Goal: Task Accomplishment & Management: Use online tool/utility

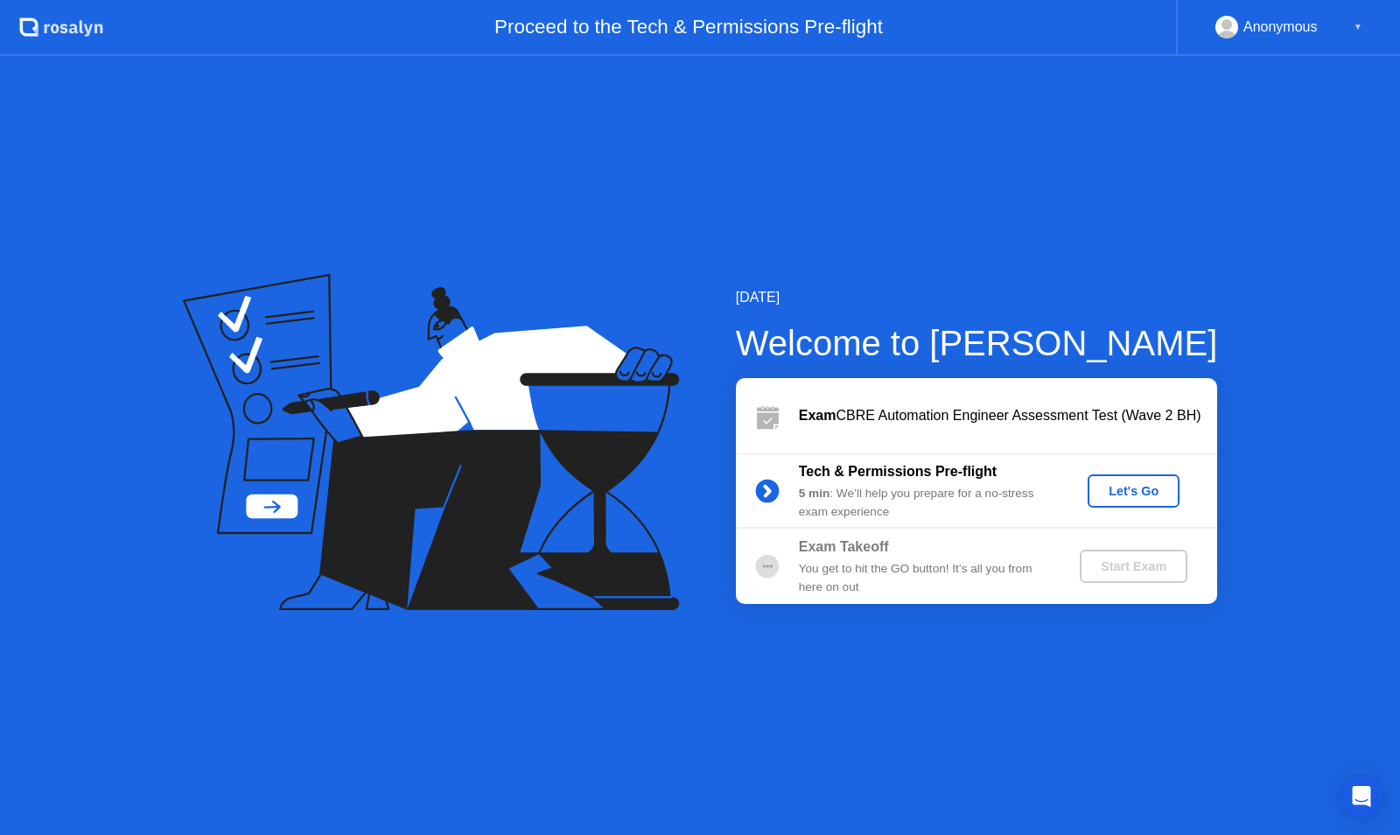
click at [1143, 484] on div "Let's Go" at bounding box center [1133, 491] width 78 height 14
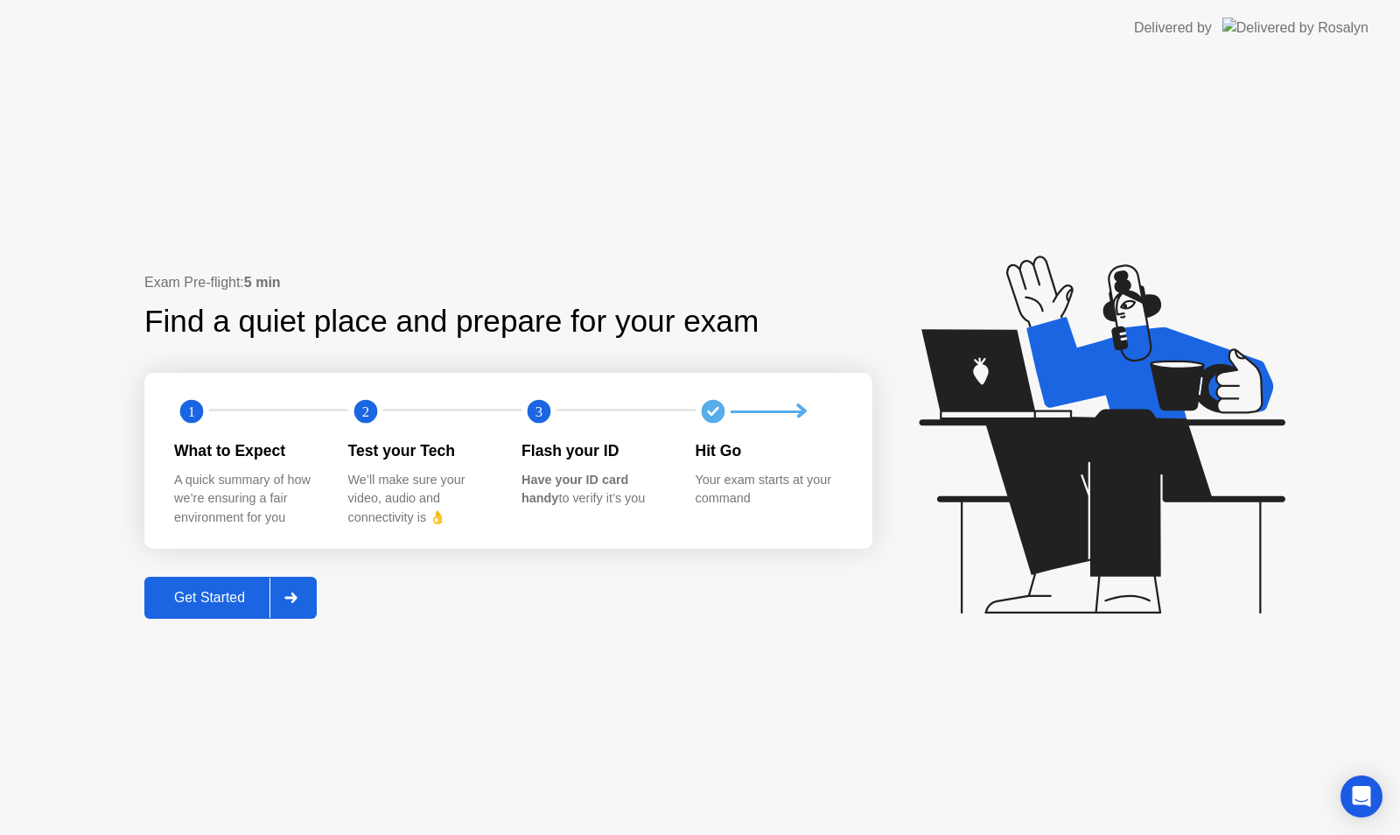
click at [196, 605] on div "Get Started" at bounding box center [210, 598] width 120 height 16
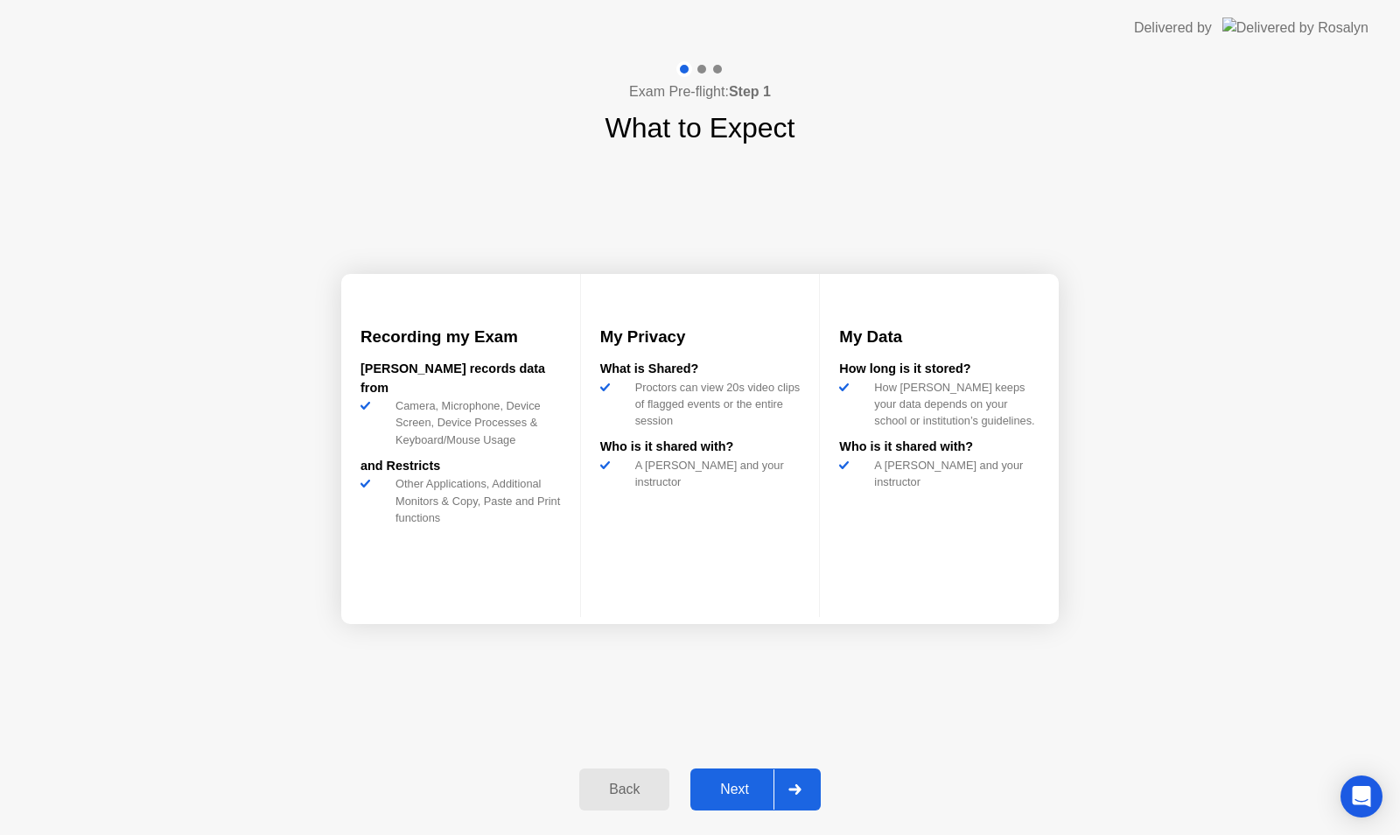
click at [799, 788] on icon at bounding box center [794, 789] width 12 height 10
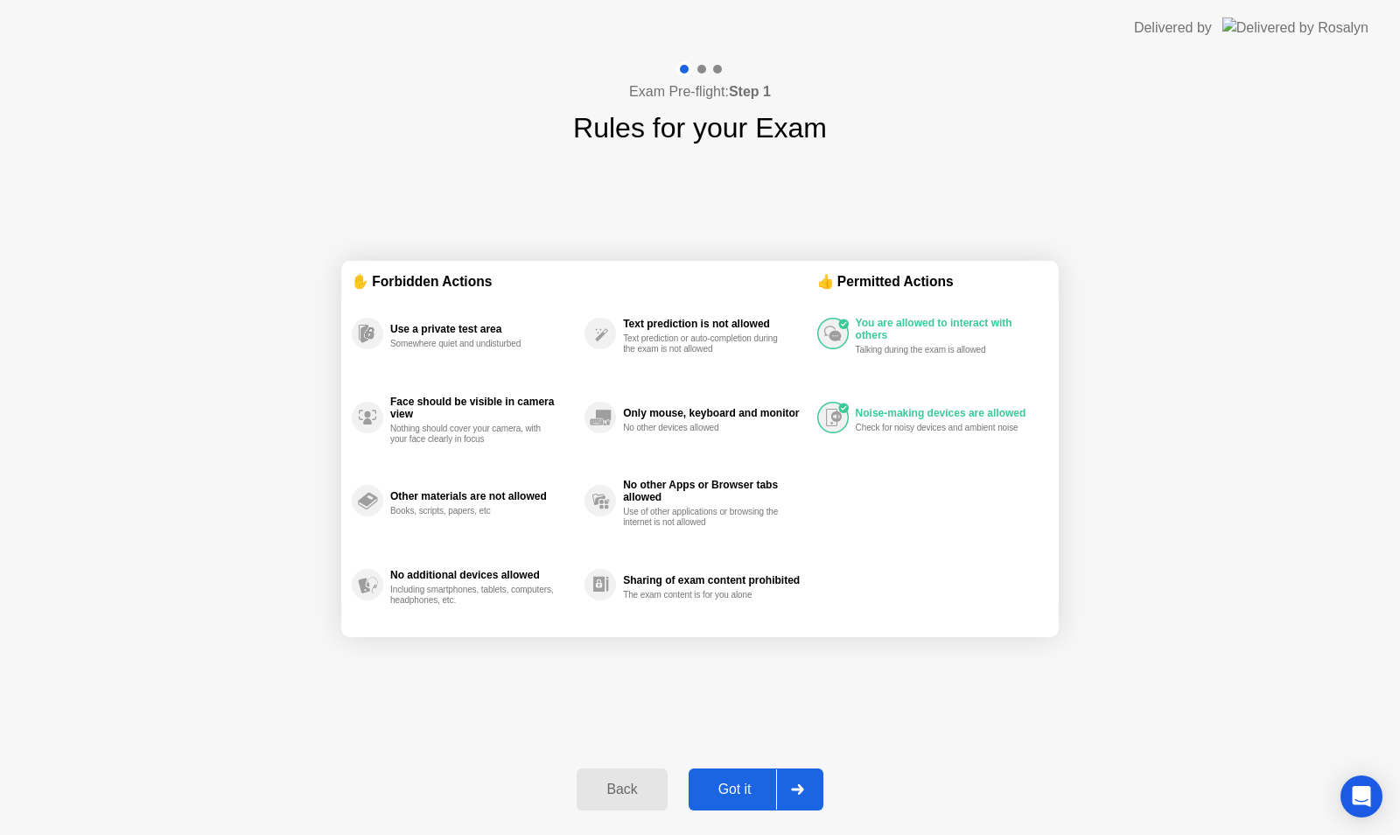
click at [808, 783] on div at bounding box center [797, 789] width 42 height 40
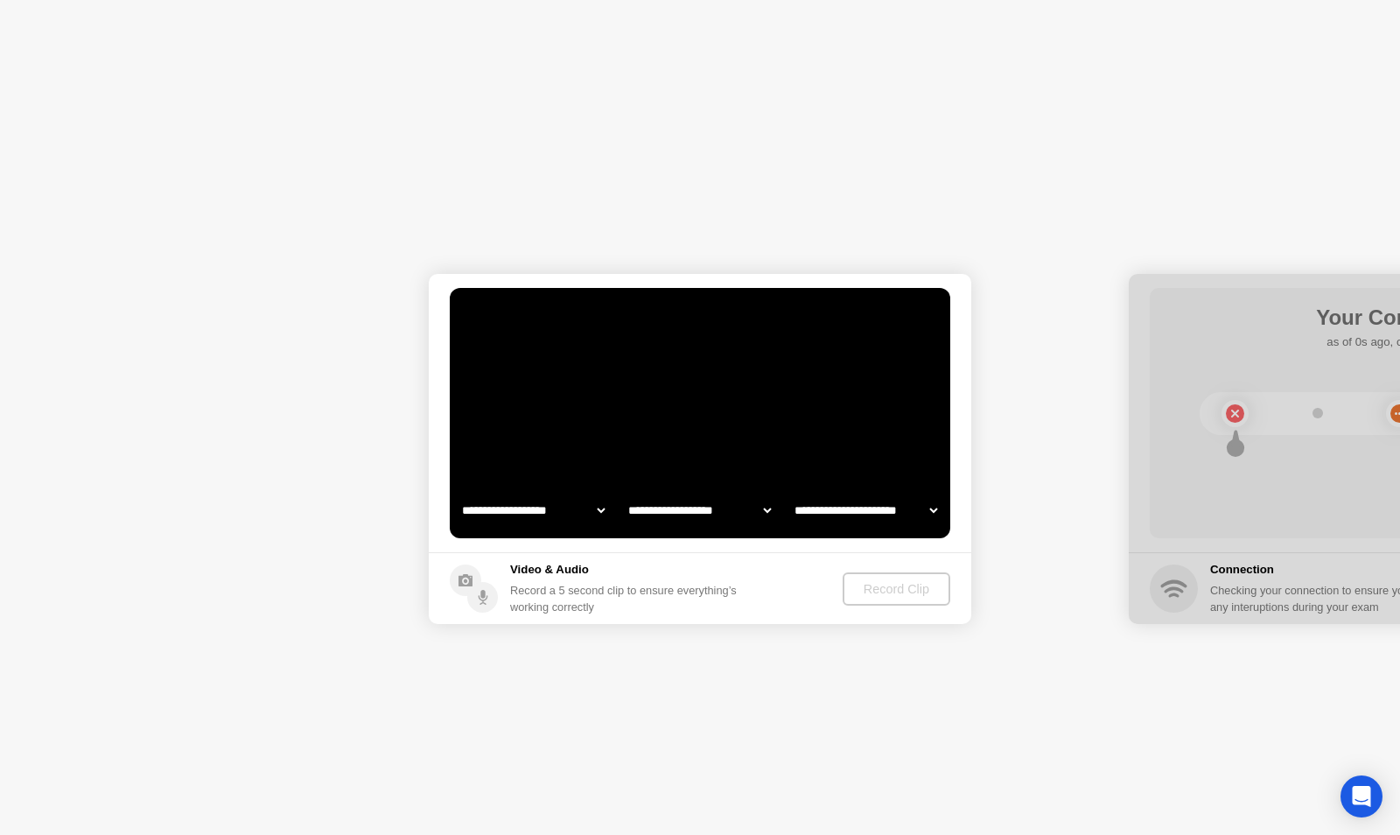
select select "**********"
select select "*******"
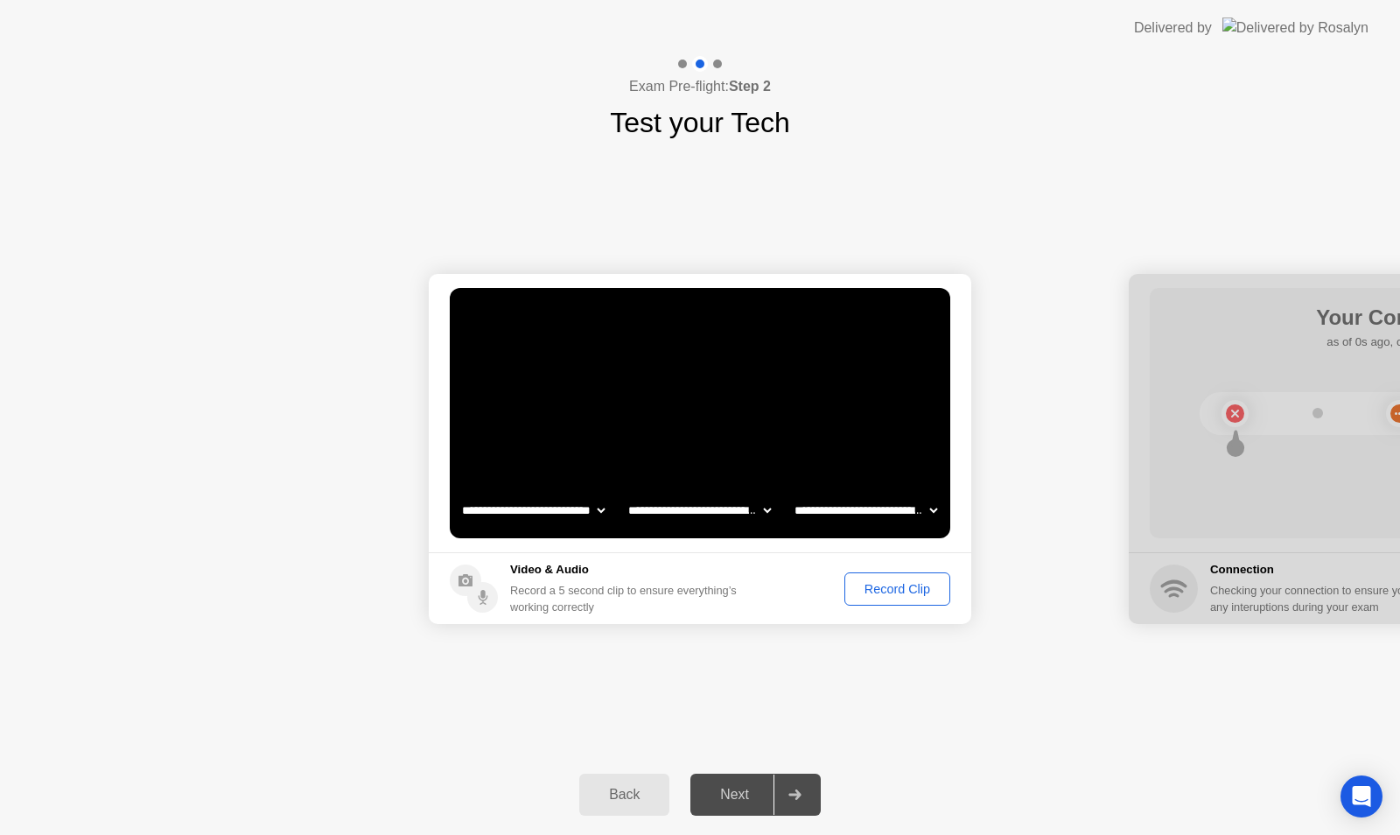
click at [892, 593] on div "Record Clip" at bounding box center [897, 589] width 94 height 14
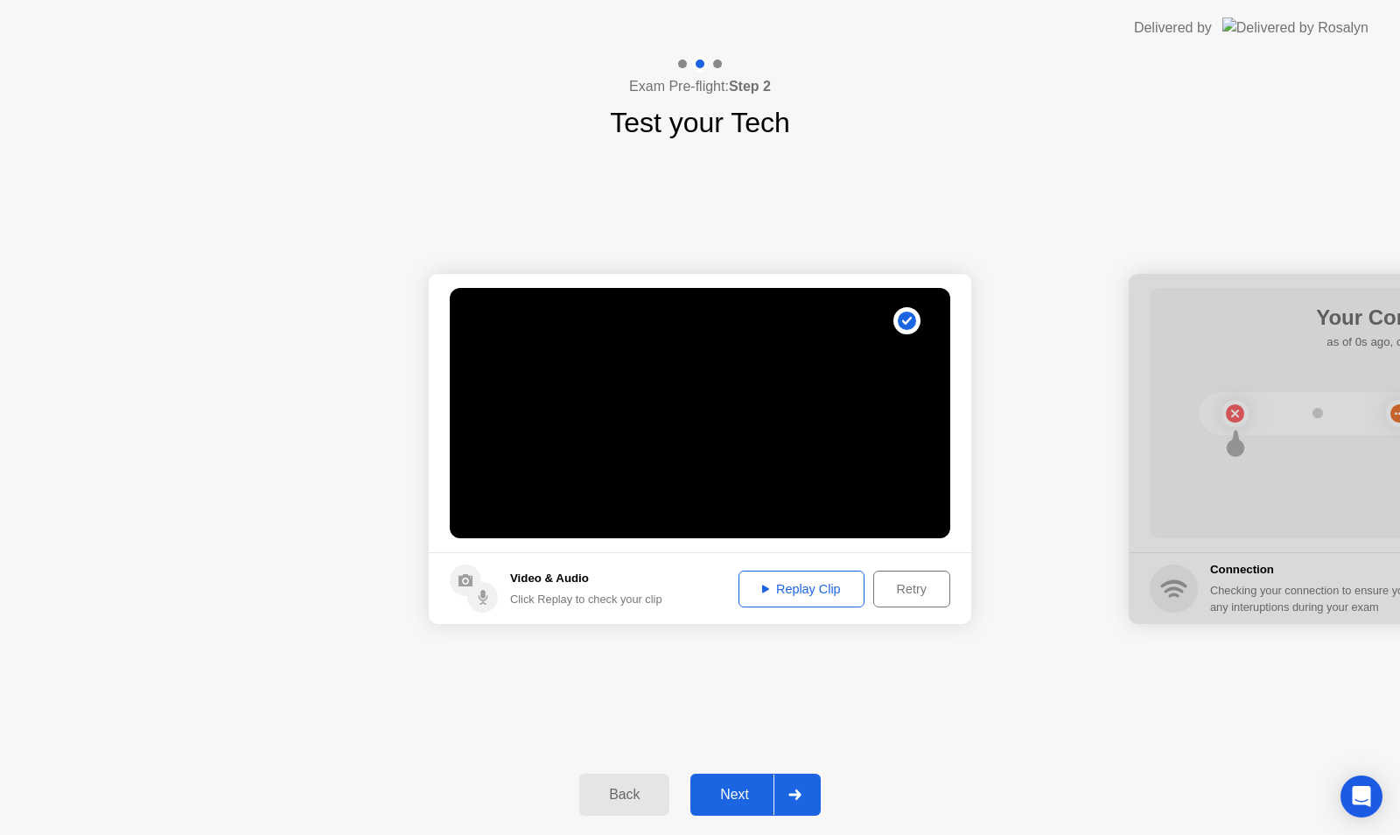
click at [916, 584] on div "Retry" at bounding box center [911, 589] width 65 height 14
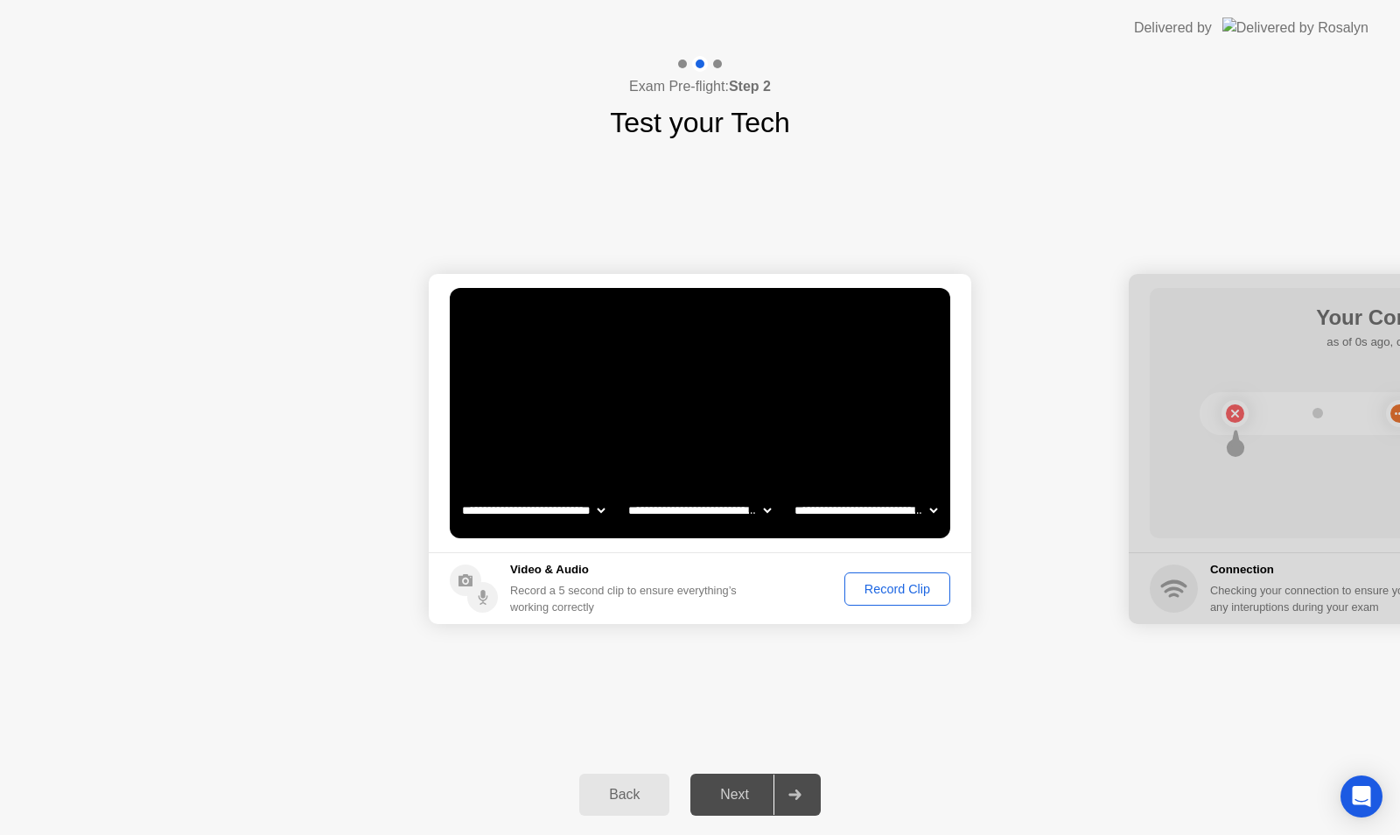
click at [879, 591] on div "Record Clip" at bounding box center [897, 589] width 94 height 14
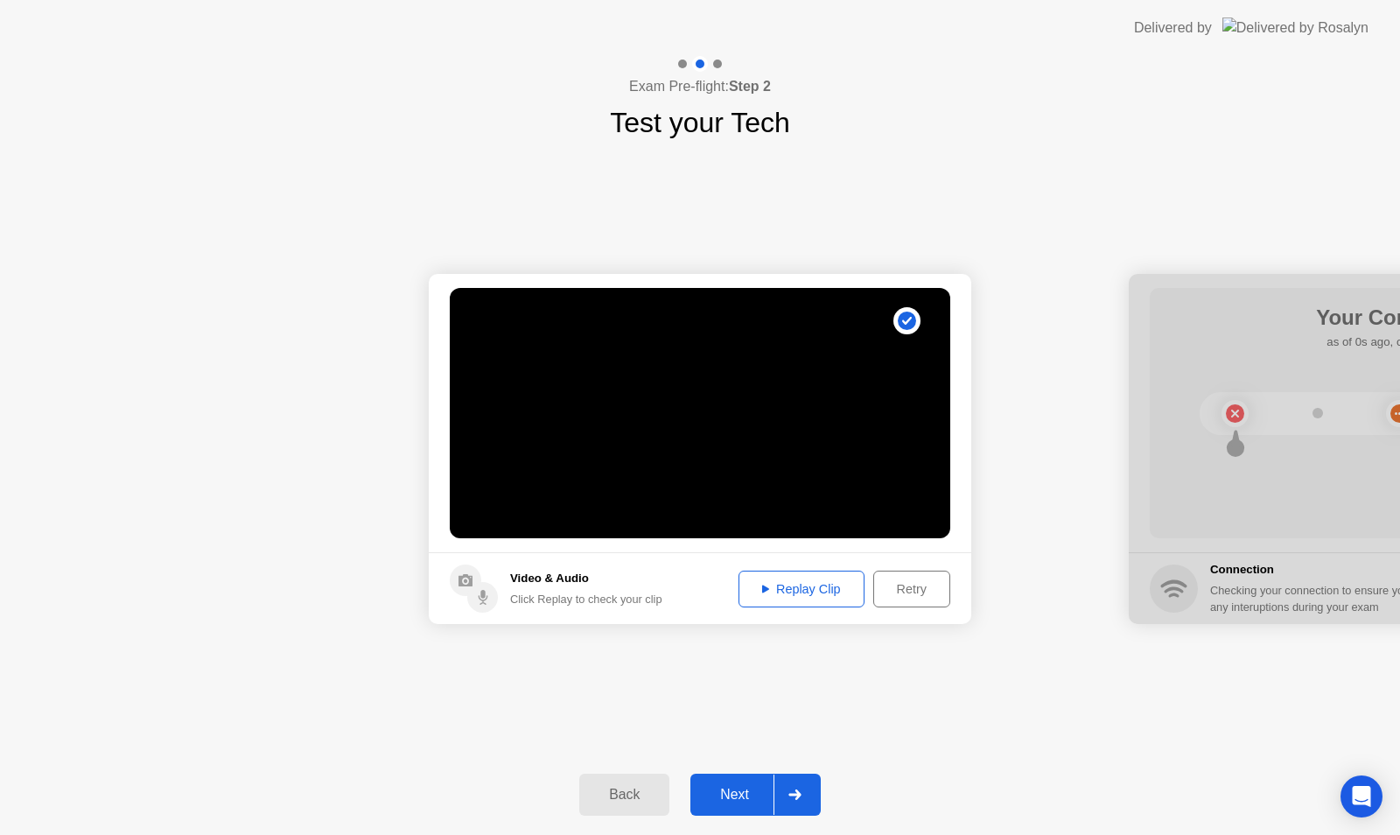
click at [805, 794] on div at bounding box center [794, 794] width 42 height 40
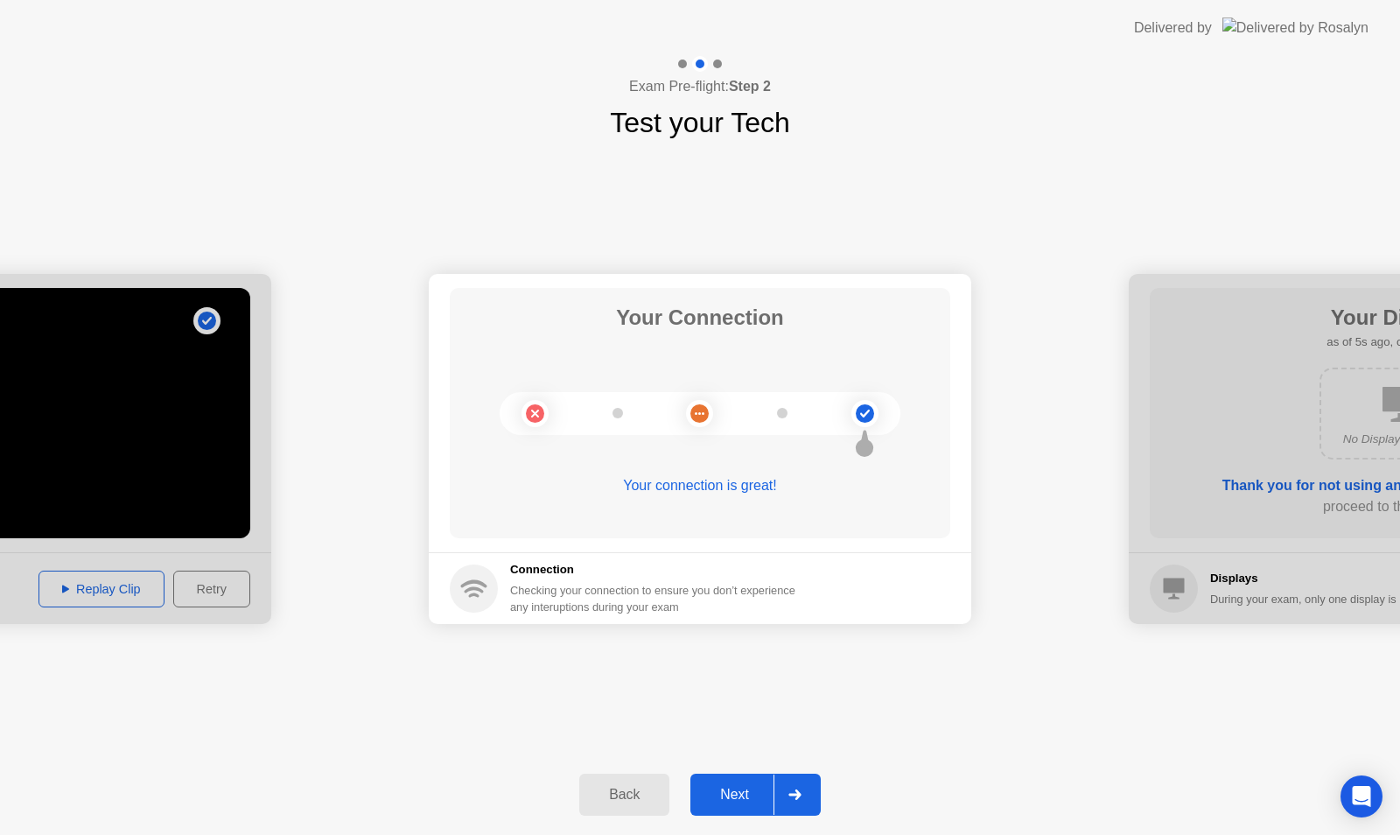
click at [805, 794] on div at bounding box center [794, 794] width 42 height 40
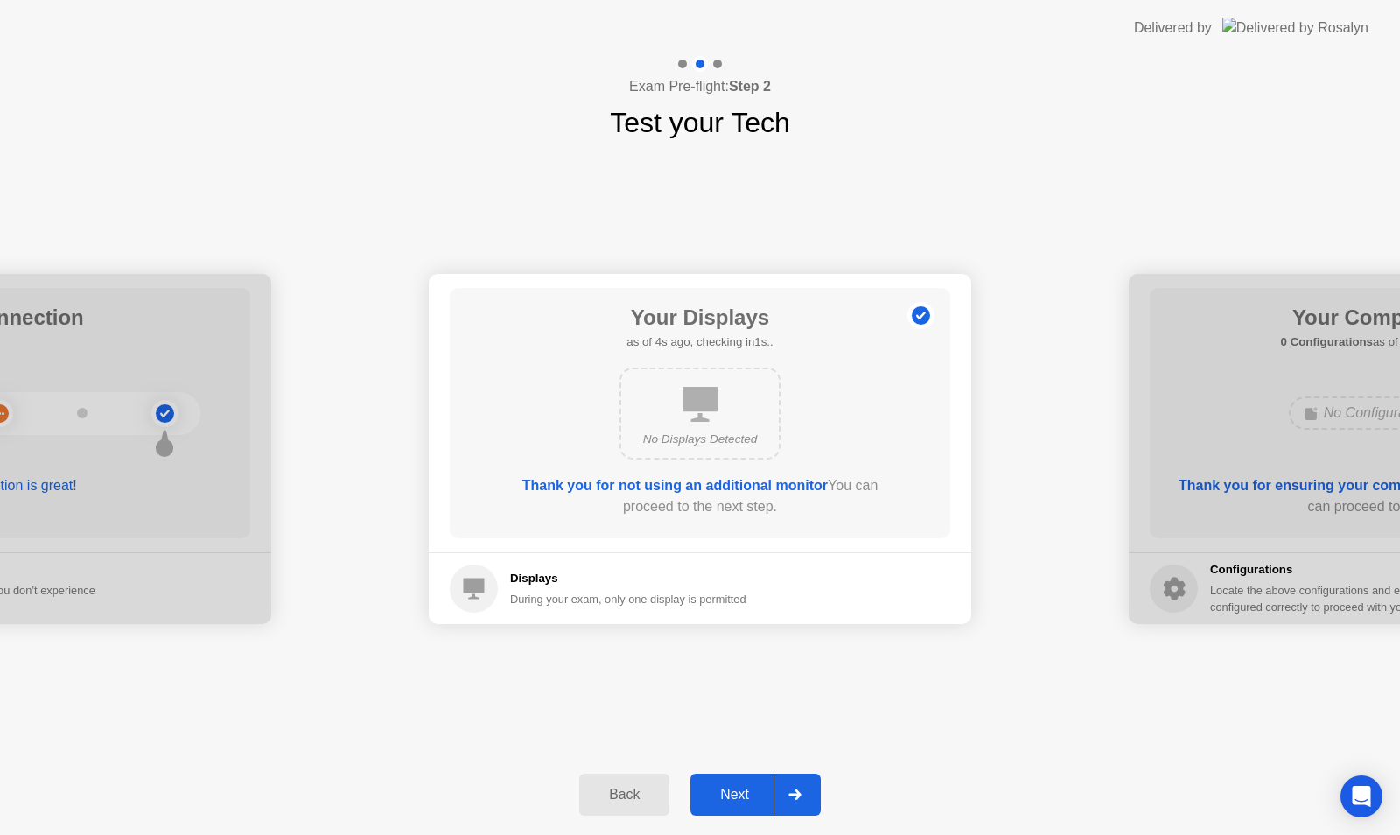
click at [803, 800] on div at bounding box center [794, 794] width 42 height 40
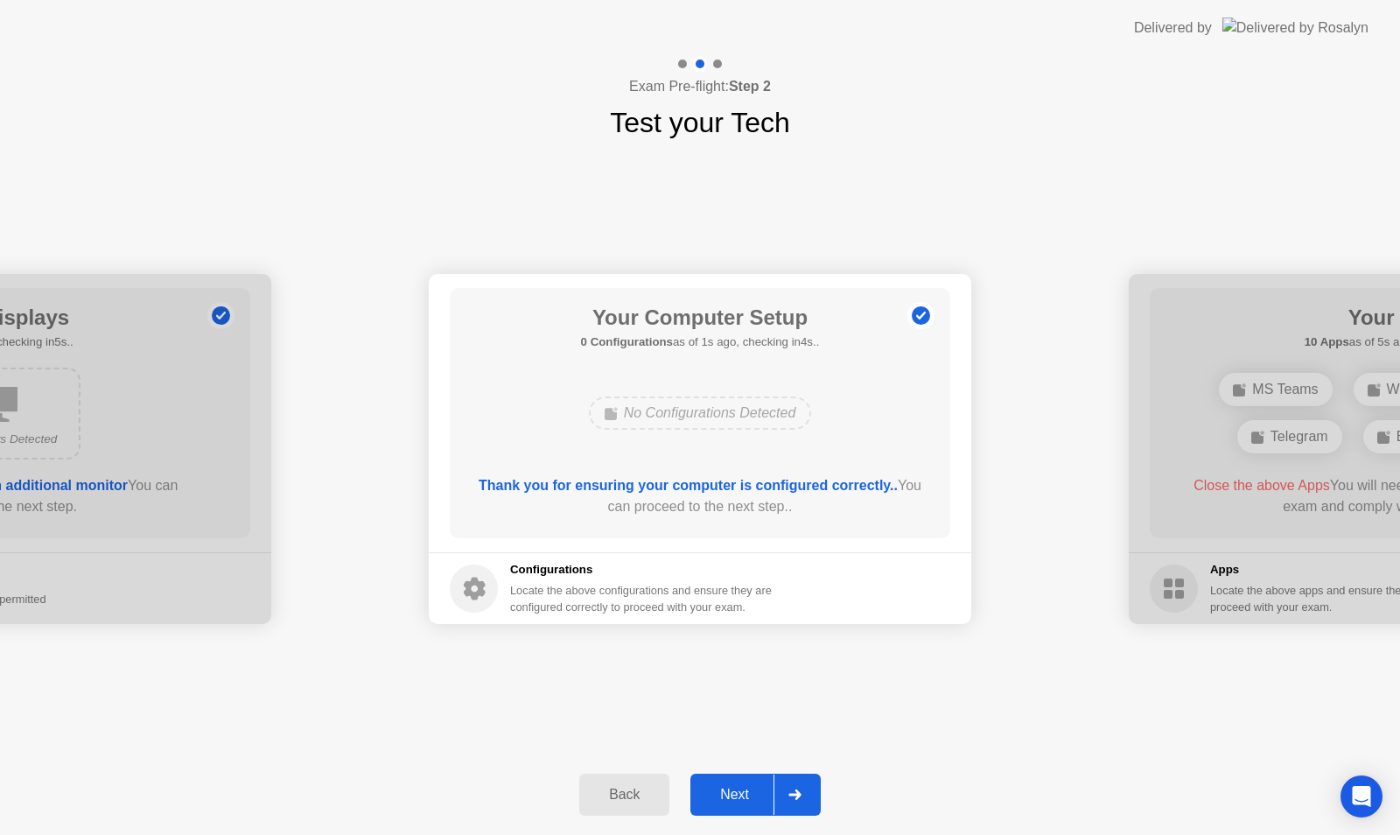
click at [799, 786] on div at bounding box center [794, 794] width 42 height 40
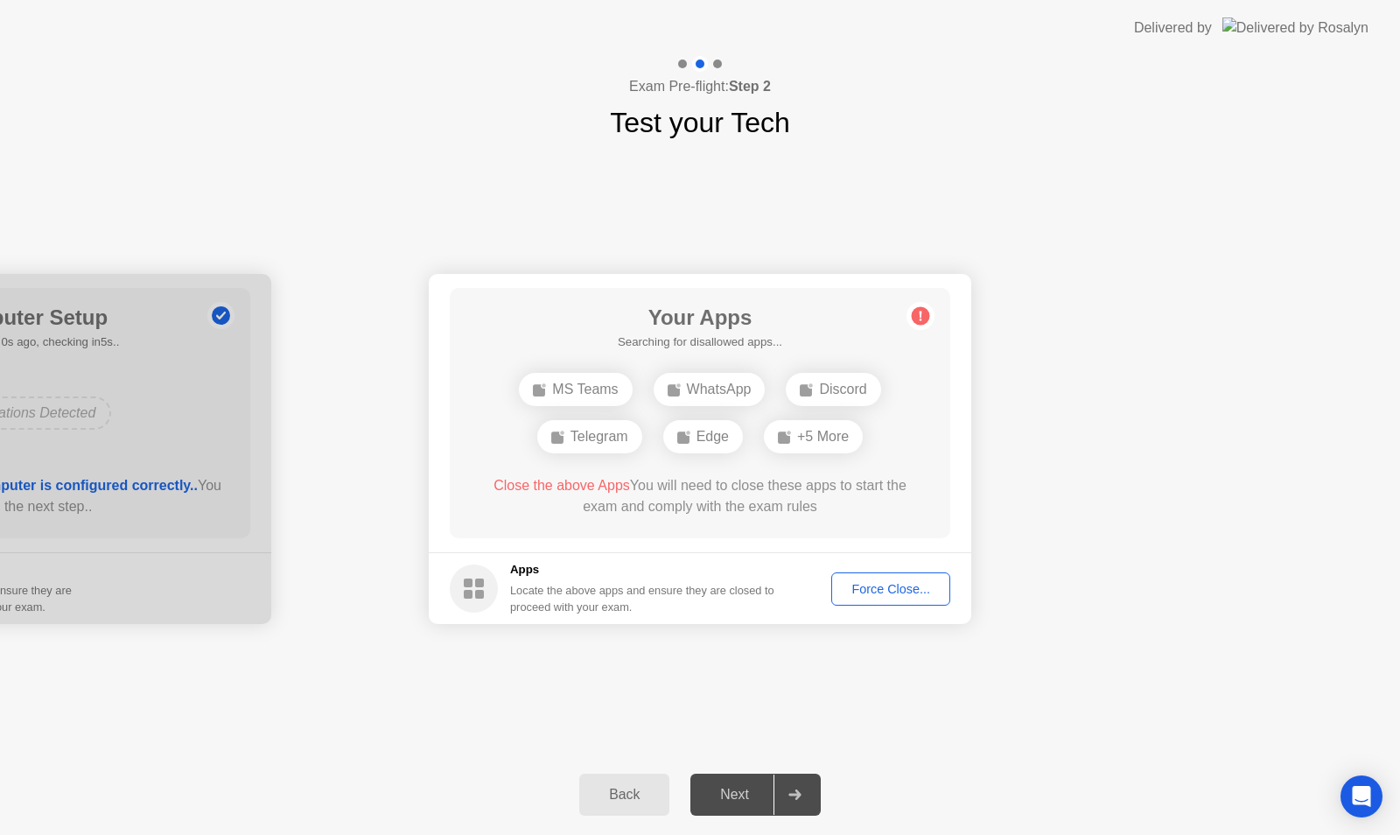
click at [887, 584] on div "Force Close..." at bounding box center [890, 589] width 107 height 14
click at [870, 588] on div "Force Close..." at bounding box center [890, 589] width 107 height 14
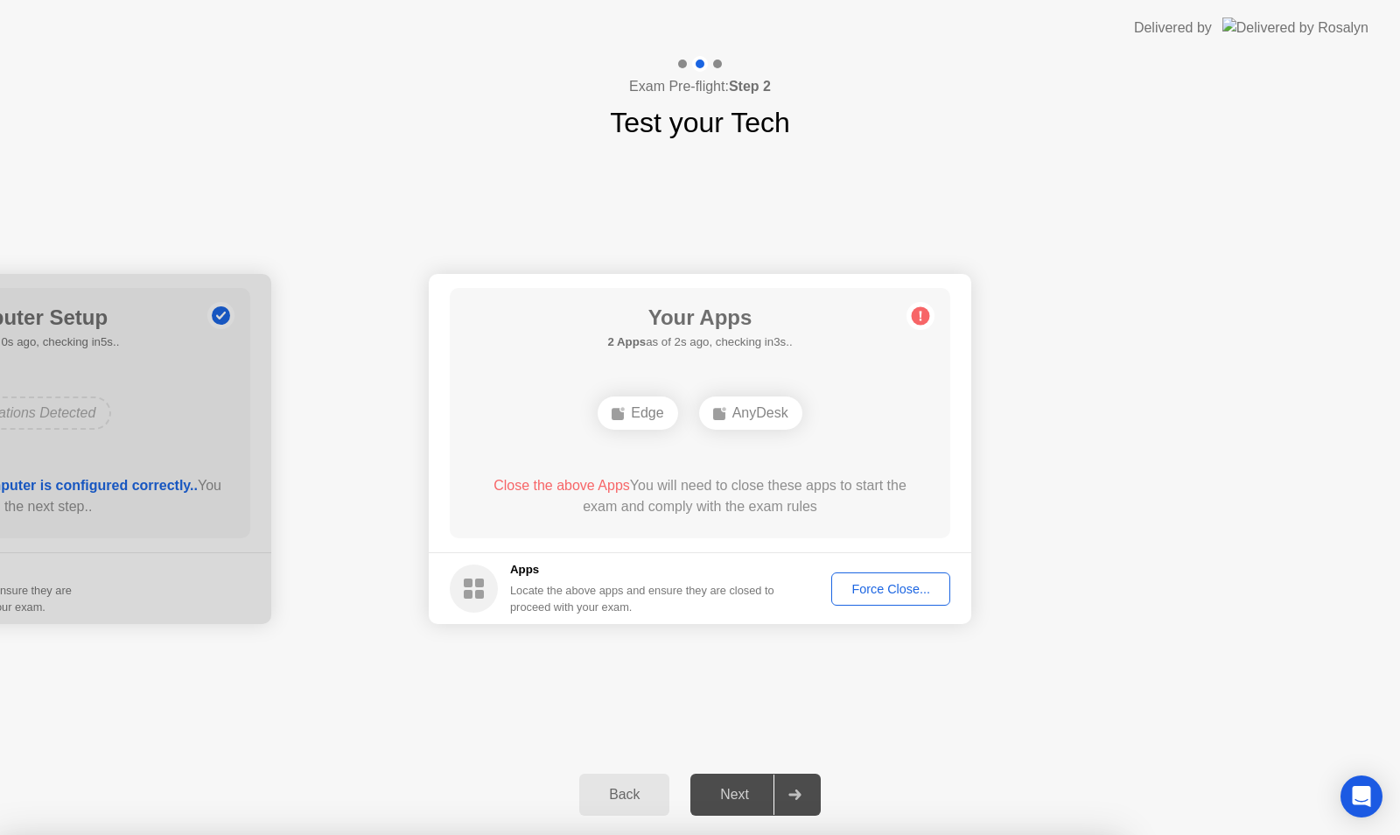
click at [873, 586] on div "Force Close..." at bounding box center [890, 589] width 107 height 14
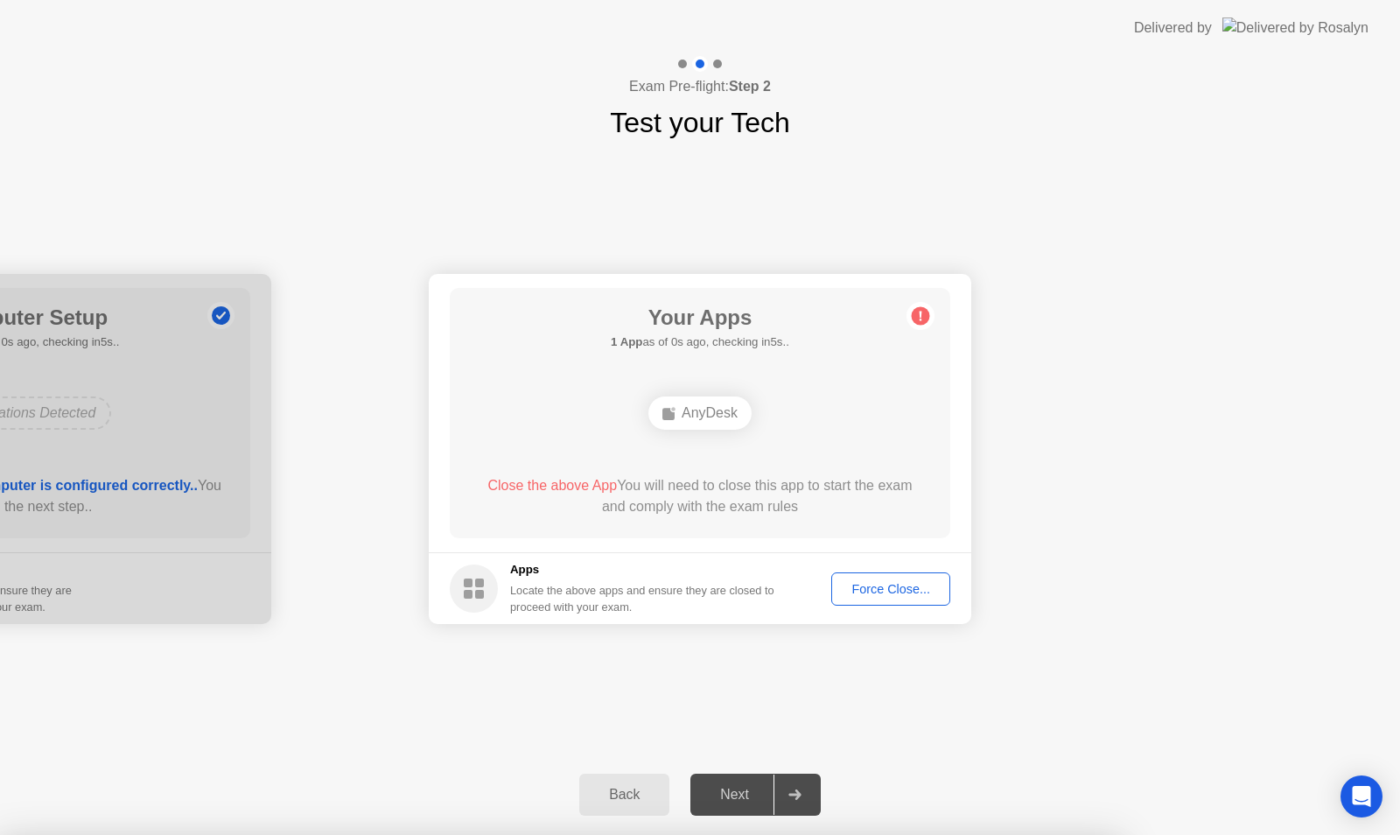
click at [1186, 834] on div at bounding box center [700, 835] width 1400 height 0
